Goal: Navigation & Orientation: Find specific page/section

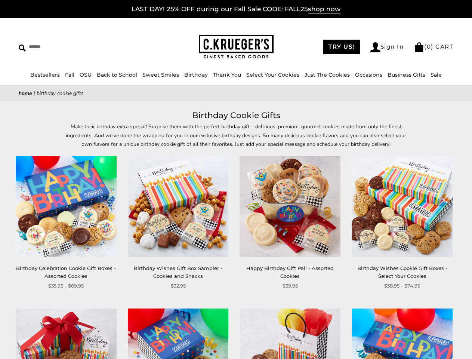
click at [236, 179] on div "**********" at bounding box center [284, 223] width 112 height 134
click at [68, 47] on input "Search" at bounding box center [68, 47] width 99 height 12
click at [366, 75] on link "Occasions" at bounding box center [368, 74] width 27 height 7
click at [236, 234] on div "**********" at bounding box center [284, 223] width 112 height 134
